Goal: Task Accomplishment & Management: Manage account settings

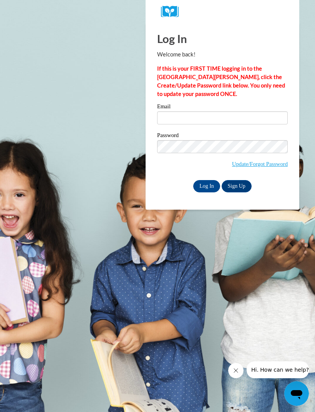
click at [263, 165] on link "Update/Forgot Password" at bounding box center [260, 164] width 56 height 6
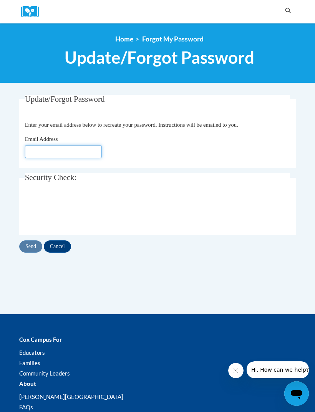
click at [40, 152] on input "Email Address" at bounding box center [63, 151] width 77 height 13
type input "saveddreamer85@gmail.com"
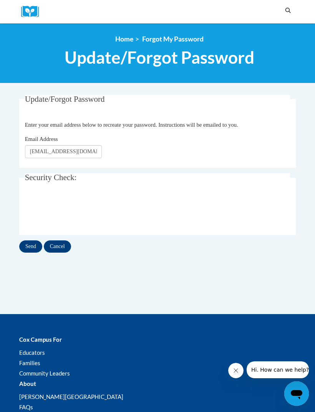
click at [28, 248] on input "Send" at bounding box center [30, 246] width 23 height 12
